Goal: Task Accomplishment & Management: Use online tool/utility

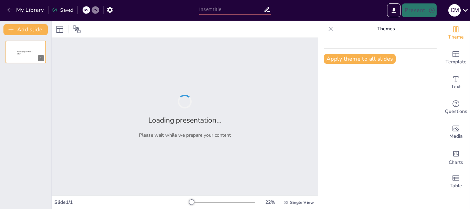
type input "The Project Cycle Explained: Context and Stages"
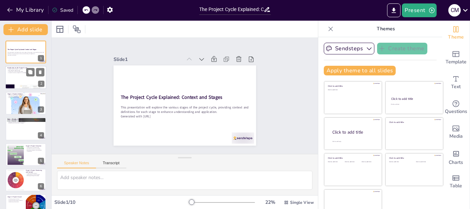
click at [16, 72] on p "Successful outcomes depend on knowledge" at bounding box center [25, 72] width 37 height 1
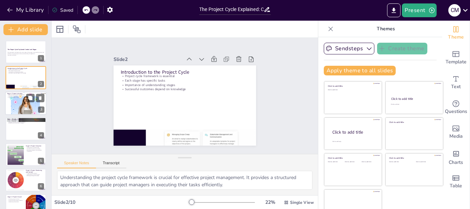
click at [19, 108] on div at bounding box center [26, 103] width 44 height 23
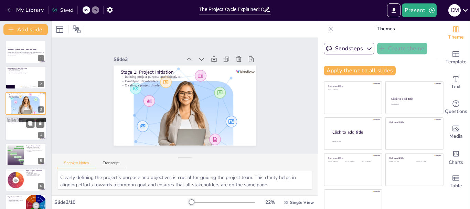
click at [20, 136] on div at bounding box center [25, 128] width 41 height 23
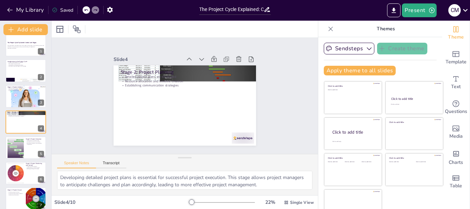
click at [327, 31] on icon at bounding box center [330, 28] width 7 height 7
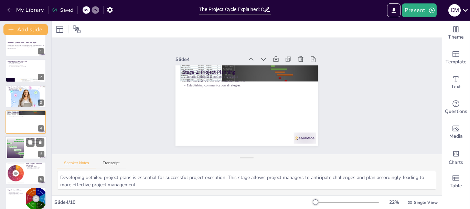
click at [18, 153] on div at bounding box center [15, 147] width 30 height 21
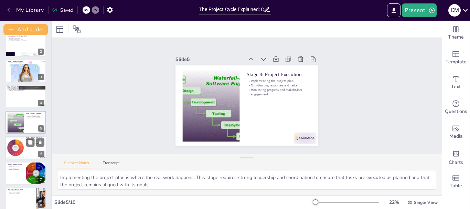
click at [17, 156] on div at bounding box center [15, 147] width 23 height 21
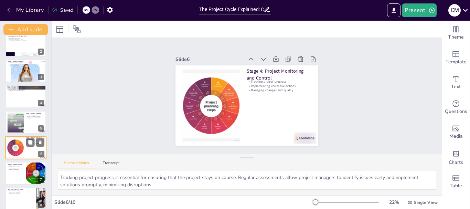
scroll to position [58, 0]
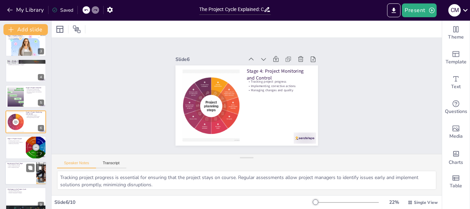
click at [19, 169] on div at bounding box center [25, 172] width 41 height 23
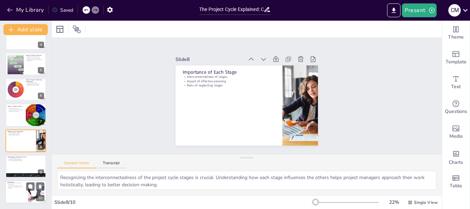
click at [18, 193] on div at bounding box center [25, 191] width 41 height 23
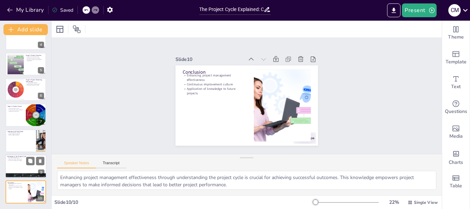
click at [21, 171] on div at bounding box center [25, 166] width 41 height 23
type textarea "Being aware of common challenges faced during the project cycle is crucial for …"
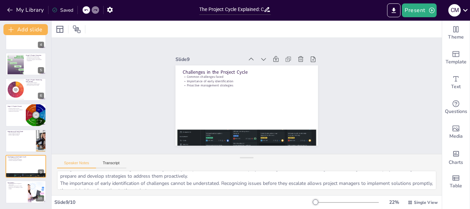
scroll to position [0, 0]
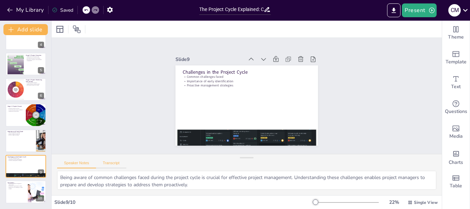
click at [106, 161] on button "Transcript" at bounding box center [111, 165] width 31 height 8
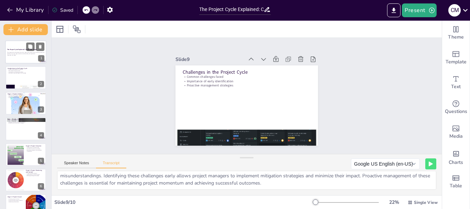
click at [19, 48] on div "The Project Cycle Explained: Context and Stages" at bounding box center [25, 49] width 37 height 3
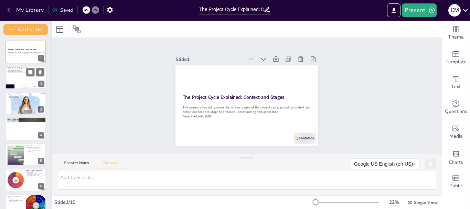
click at [14, 77] on div at bounding box center [25, 77] width 41 height 23
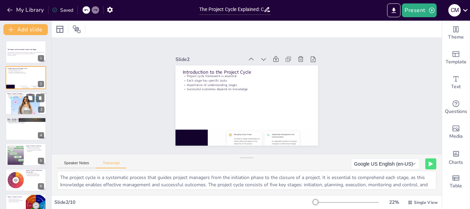
click at [8, 108] on div at bounding box center [26, 103] width 44 height 23
type textarea "The initiation stage is the first step in the project cycle. It involves defini…"
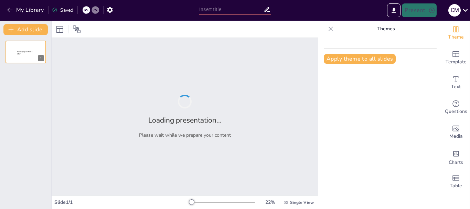
type input "Etapas del Ciclo de un Proyecto: Definición y Análisis"
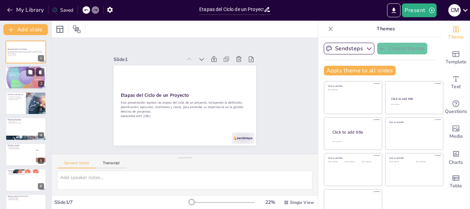
click at [13, 73] on div at bounding box center [25, 77] width 41 height 41
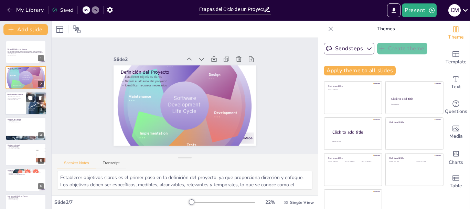
click at [9, 97] on p "Asignación de responsabilidades" at bounding box center [15, 97] width 17 height 1
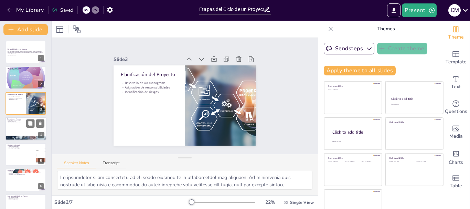
click at [11, 120] on p "Implementación de actividades" at bounding box center [25, 120] width 37 height 1
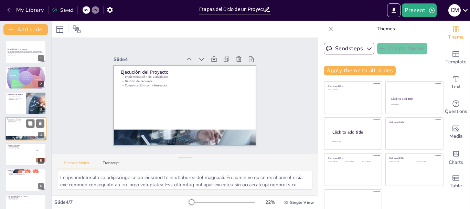
scroll to position [7, 0]
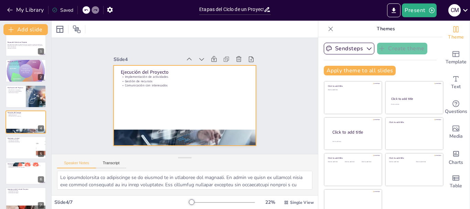
click at [154, 123] on div at bounding box center [183, 105] width 156 height 108
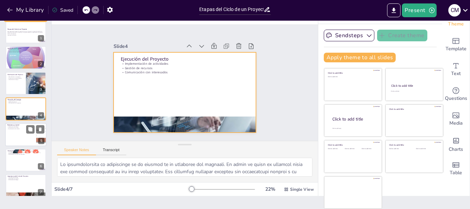
click at [28, 136] on div at bounding box center [25, 134] width 41 height 23
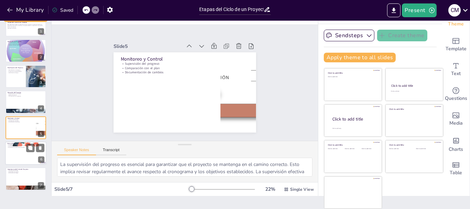
click at [15, 153] on div at bounding box center [25, 152] width 41 height 23
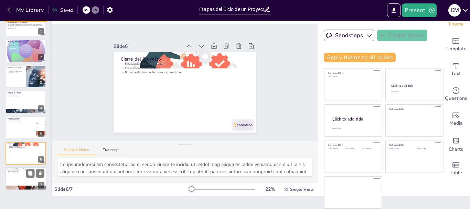
click at [18, 174] on div at bounding box center [25, 178] width 41 height 23
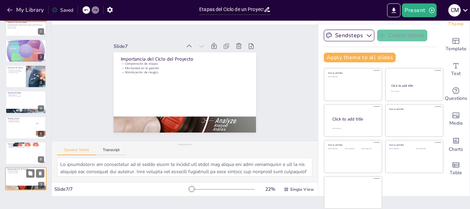
type textarea "Loremipsum dol sitame con adipi el se doeiusmo tempori u lab etdolor magnaaliq …"
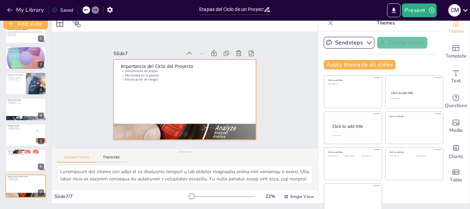
scroll to position [0, 0]
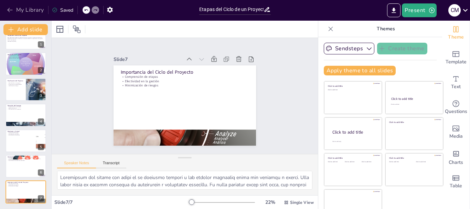
click at [6, 9] on button "My Library" at bounding box center [26, 9] width 42 height 11
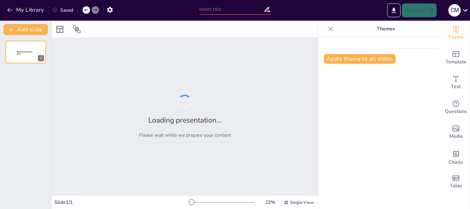
type input "Understanding Project Lifecycle: Definitions and Stages"
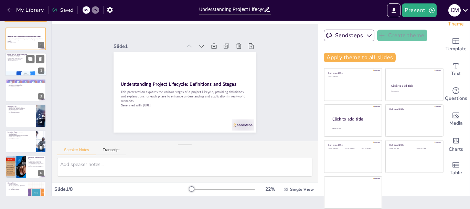
click at [9, 62] on div at bounding box center [25, 64] width 41 height 23
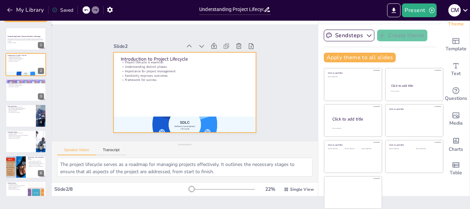
click at [156, 94] on div at bounding box center [184, 92] width 150 height 95
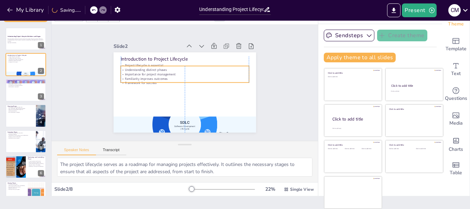
click at [138, 67] on p "Understanding distinct phases" at bounding box center [186, 70] width 128 height 18
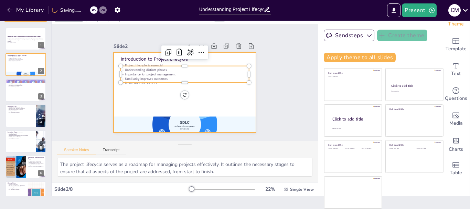
click at [141, 97] on div at bounding box center [179, 91] width 163 height 141
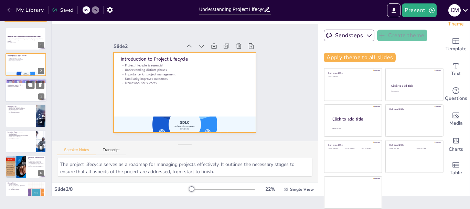
click at [16, 89] on div at bounding box center [25, 89] width 41 height 23
type textarea "Defining the project at a high level is critical as it provides clarity on what…"
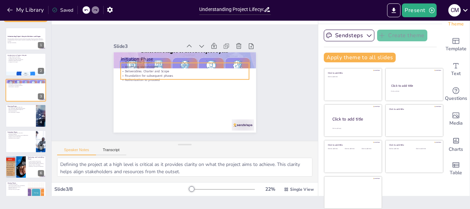
click at [128, 73] on p "Foundation for subsequent phases" at bounding box center [185, 76] width 128 height 18
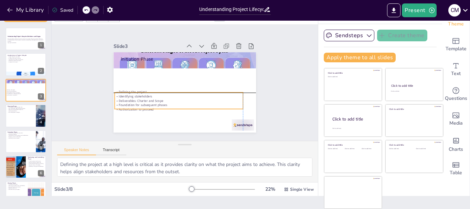
drag, startPoint x: 128, startPoint y: 73, endPoint x: 124, endPoint y: 104, distance: 31.0
click at [124, 104] on p "Foundation for subsequent phases" at bounding box center [174, 103] width 126 height 31
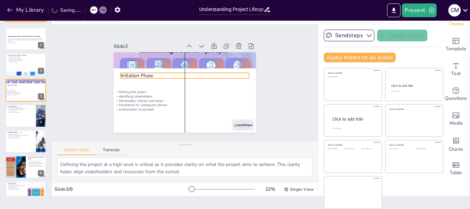
drag, startPoint x: 130, startPoint y: 56, endPoint x: 131, endPoint y: 73, distance: 16.6
click at [131, 73] on p "Initiation Phase" at bounding box center [185, 75] width 128 height 20
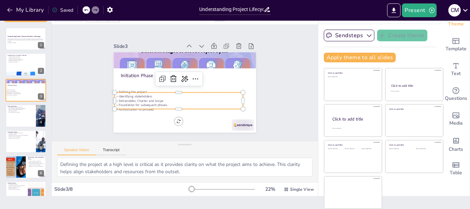
type input "32"
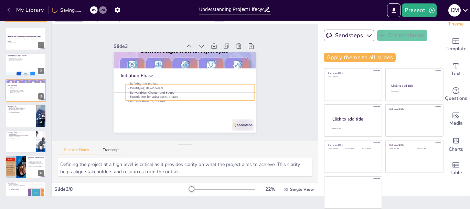
drag, startPoint x: 127, startPoint y: 90, endPoint x: 136, endPoint y: 81, distance: 12.7
click at [136, 81] on p "Defining the project" at bounding box center [189, 85] width 123 height 44
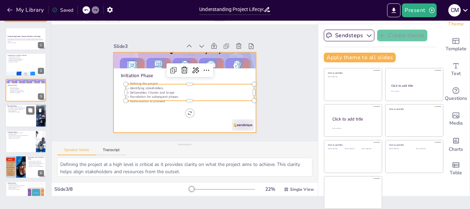
click at [21, 112] on p "Risk management strategies" at bounding box center [20, 112] width 27 height 1
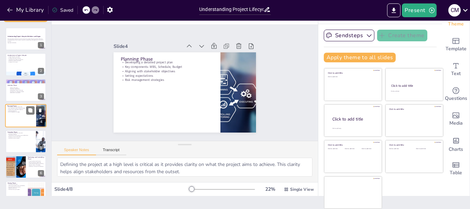
type textarea "Developing a detailed project plan is essential for guiding the project through…"
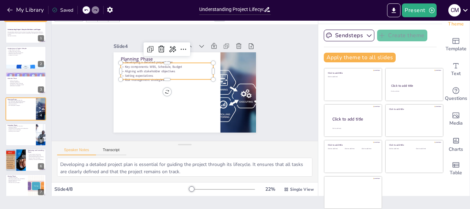
type input "32"
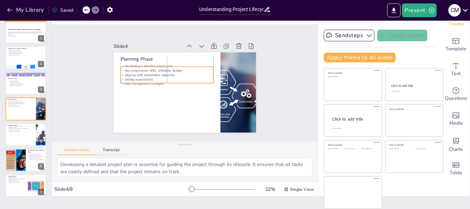
drag, startPoint x: 135, startPoint y: 63, endPoint x: 136, endPoint y: 66, distance: 4.0
click at [136, 66] on p "Key components: WBS, Schedule, Budget" at bounding box center [168, 69] width 93 height 14
click at [20, 124] on p "Execution Phase" at bounding box center [20, 125] width 27 height 2
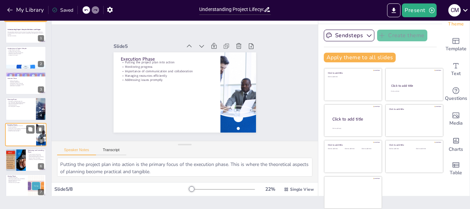
scroll to position [32, 0]
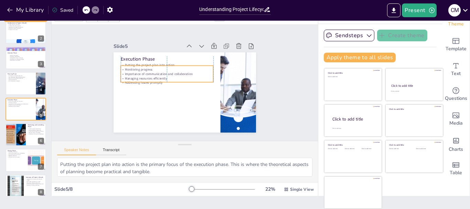
click at [145, 73] on p "Importance of communication and collaboration" at bounding box center [168, 72] width 93 height 14
click at [18, 131] on div at bounding box center [15, 134] width 41 height 23
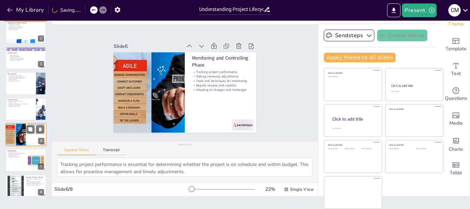
scroll to position [39, 0]
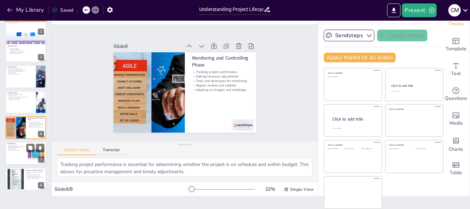
click at [15, 149] on p "Releasing resources" at bounding box center [16, 148] width 19 height 1
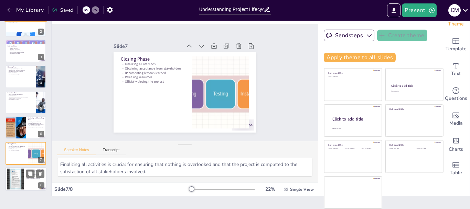
click at [13, 177] on div at bounding box center [15, 178] width 37 height 21
type textarea "Understanding the stages of the project lifecycle is crucial for effective proj…"
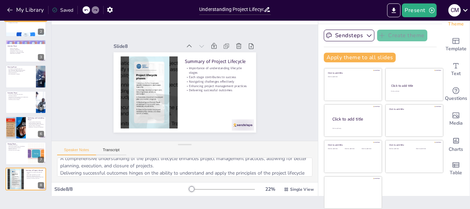
scroll to position [60, 0]
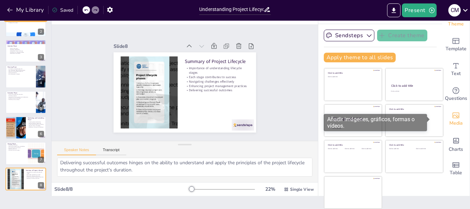
click at [453, 118] on icon "Add images, graphics, shapes or video" at bounding box center [456, 116] width 7 height 6
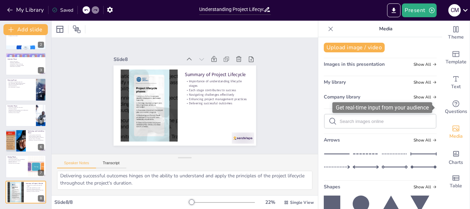
scroll to position [0, 0]
